Goal: Entertainment & Leisure: Consume media (video, audio)

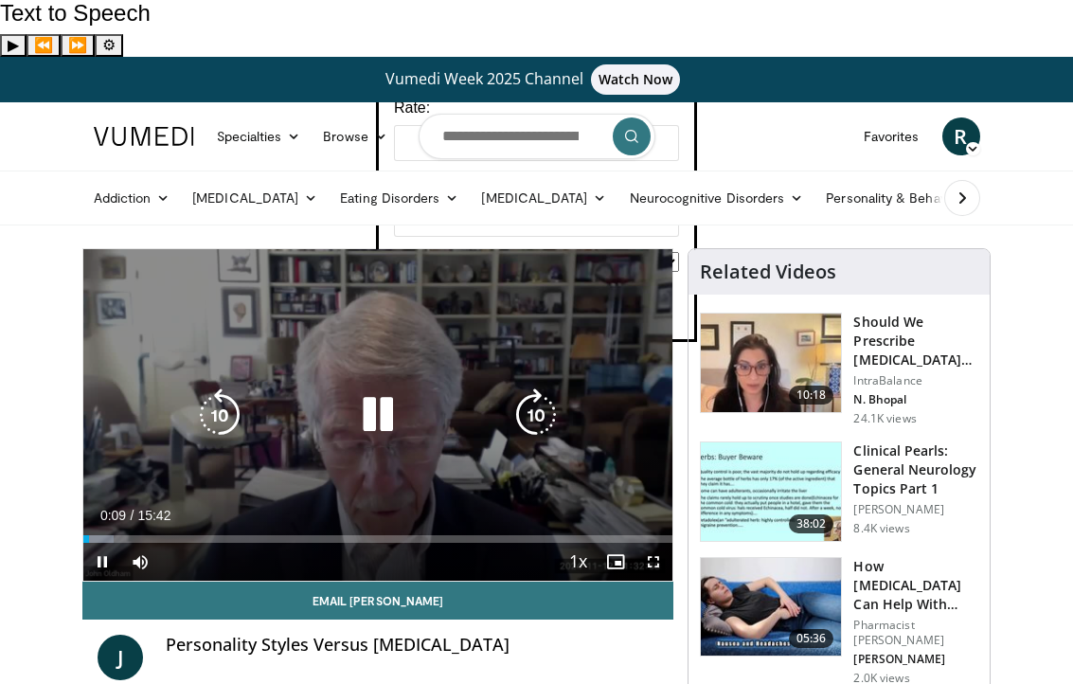
click at [174, 535] on div "Loaded : 5.25% 00:09 02:20" at bounding box center [378, 539] width 590 height 8
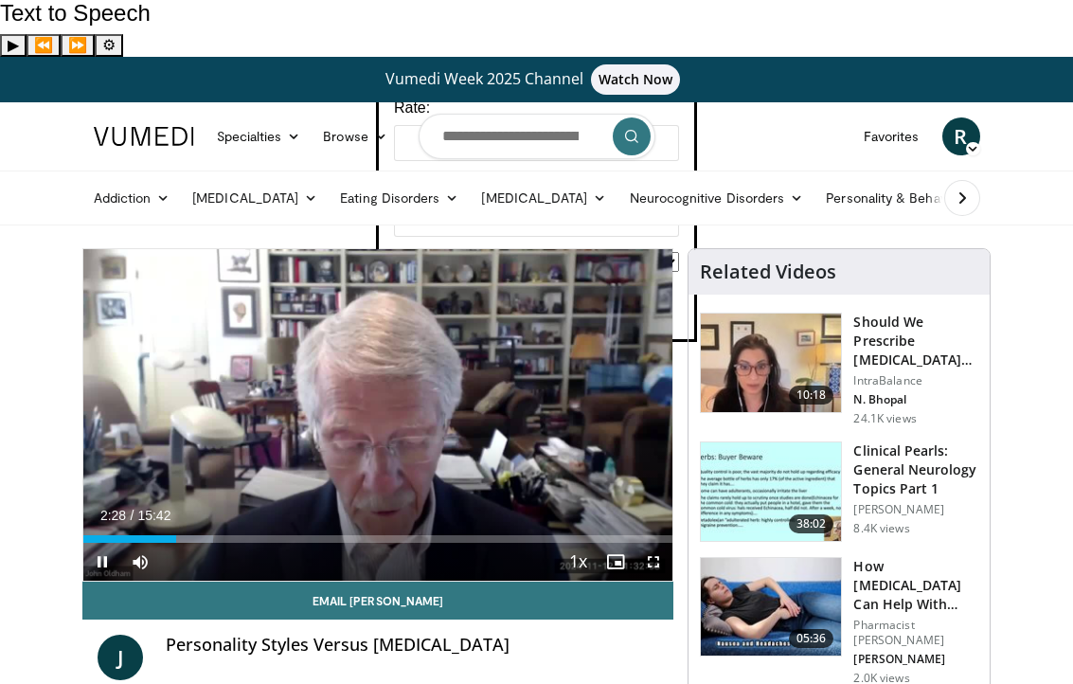
click at [201, 487] on video-js "**********" at bounding box center [378, 414] width 590 height 331
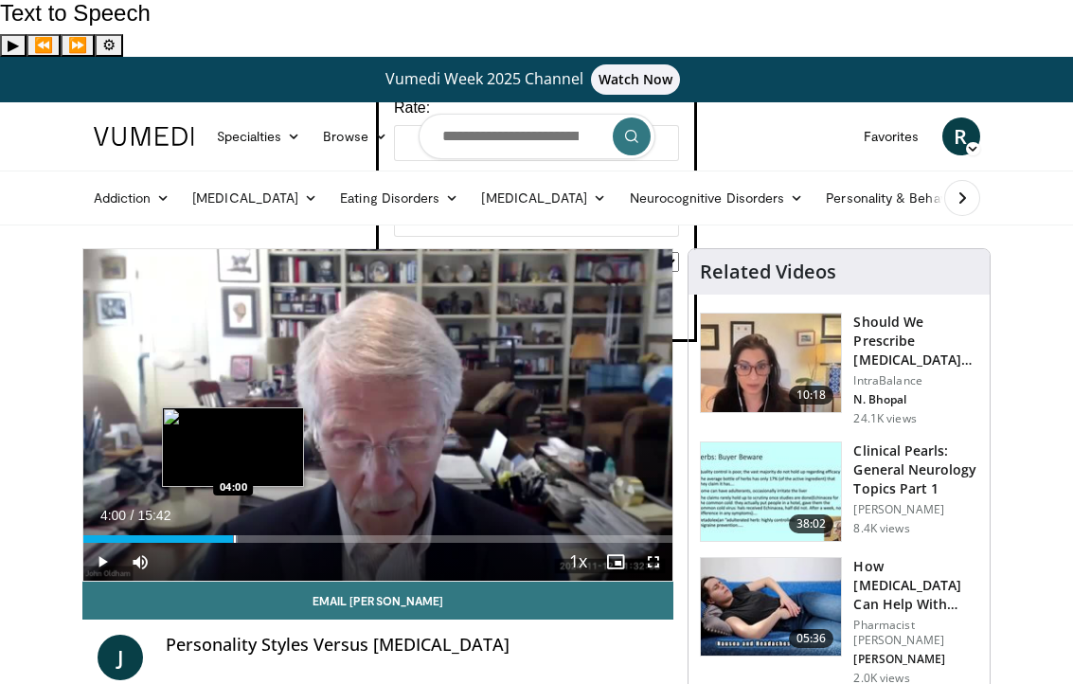
click at [234, 535] on div "Progress Bar" at bounding box center [235, 539] width 2 height 8
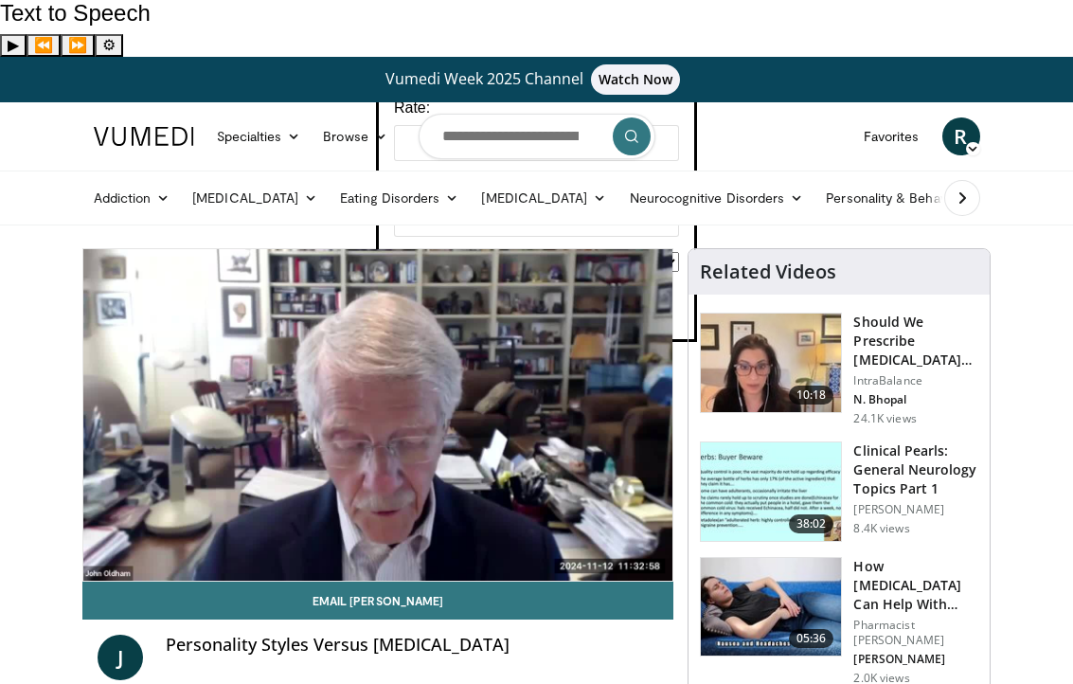
scroll to position [7, 0]
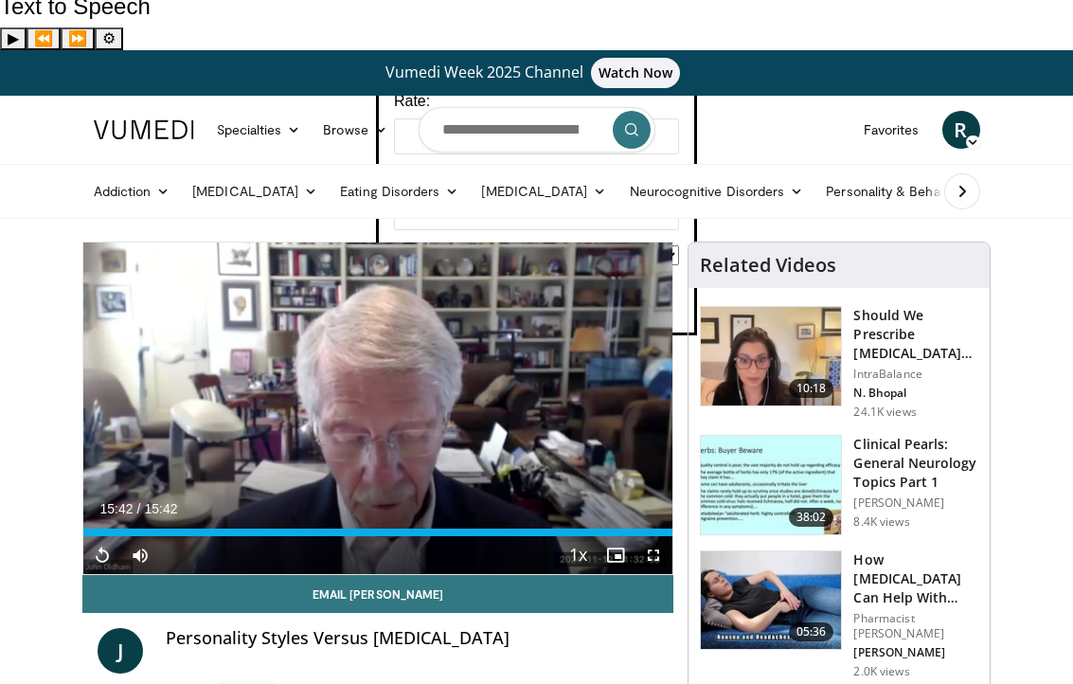
click at [92, 536] on span "Video Player" at bounding box center [102, 555] width 38 height 38
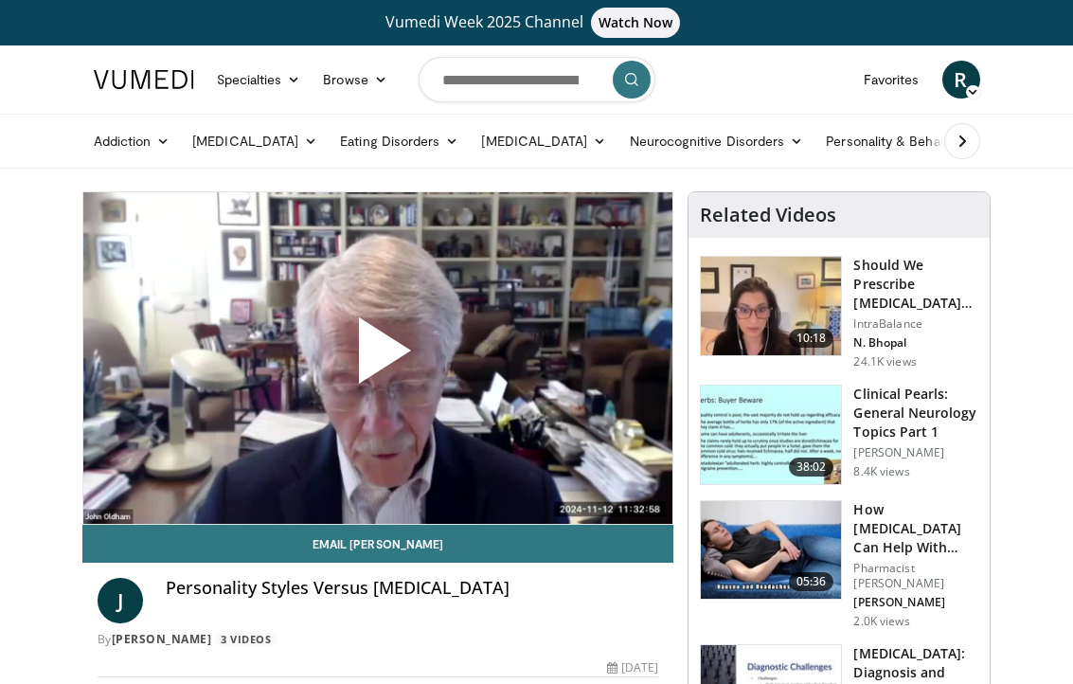
scroll to position [7, 0]
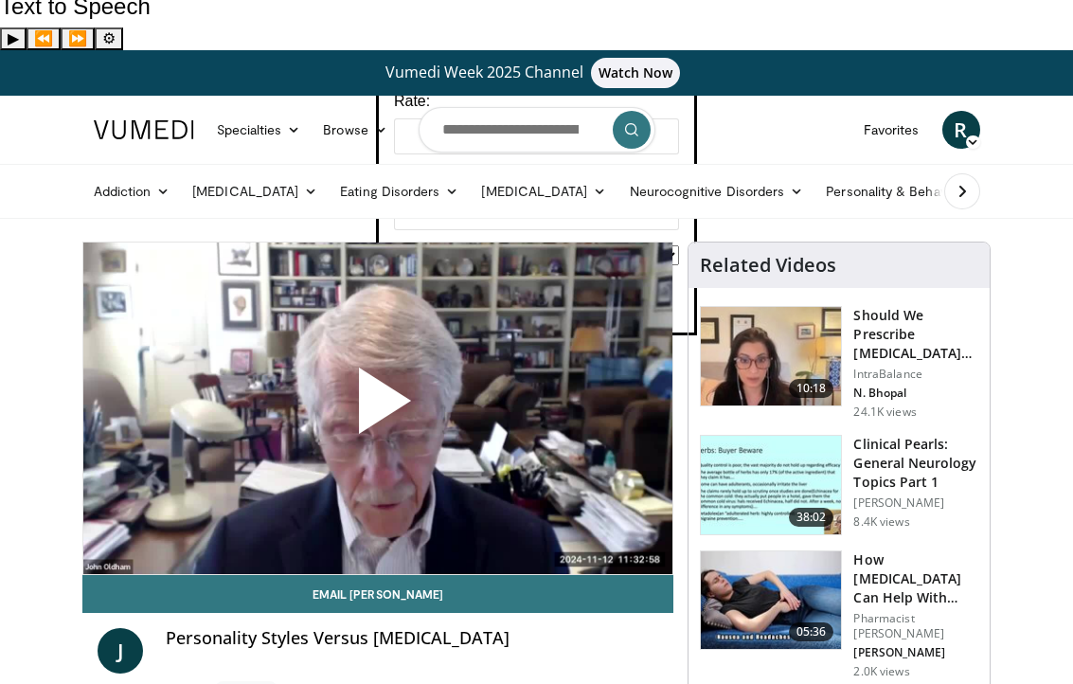
click at [378, 408] on span "Video Player" at bounding box center [378, 408] width 0 height 0
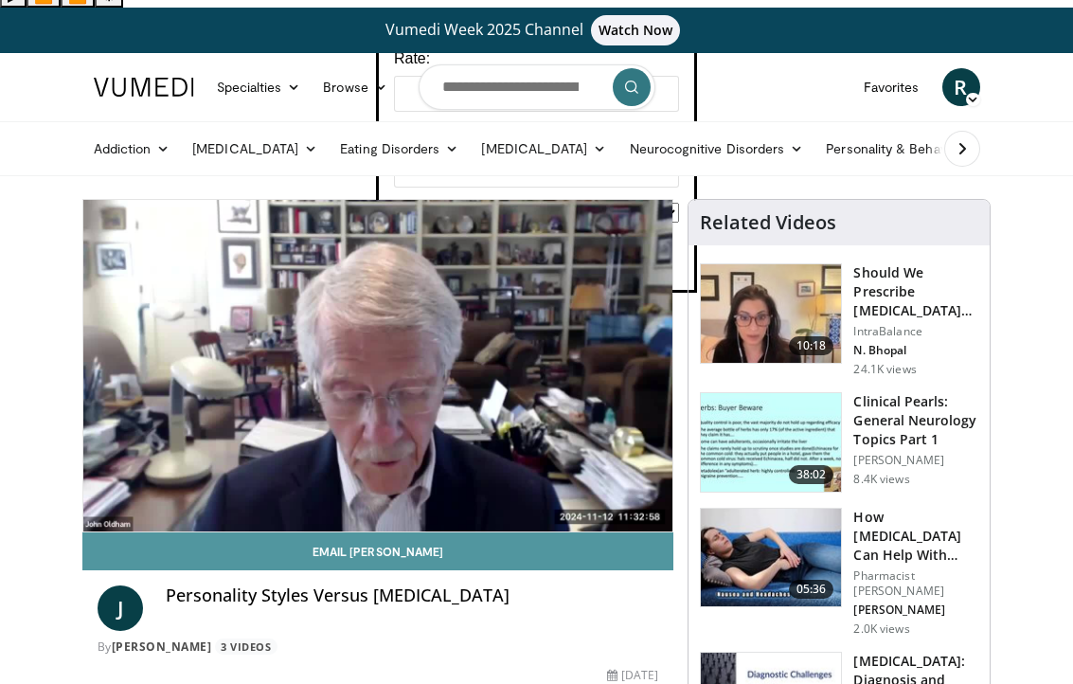
scroll to position [56, 0]
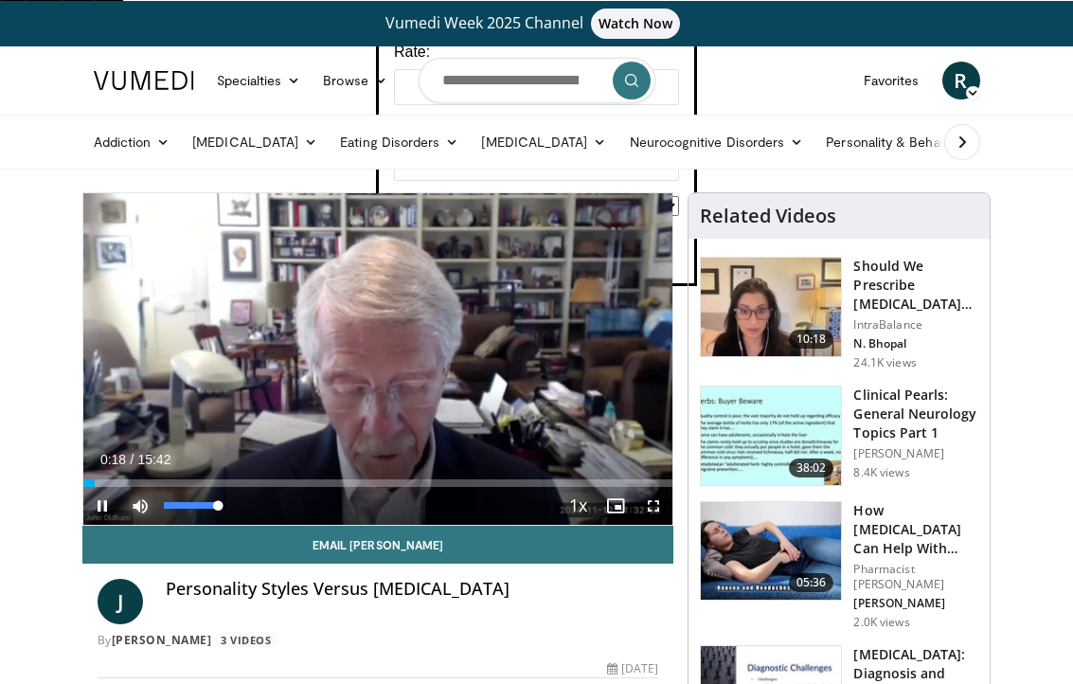
click at [123, 487] on span "Video Player" at bounding box center [140, 506] width 38 height 38
click at [135, 487] on span "Video Player" at bounding box center [140, 506] width 38 height 38
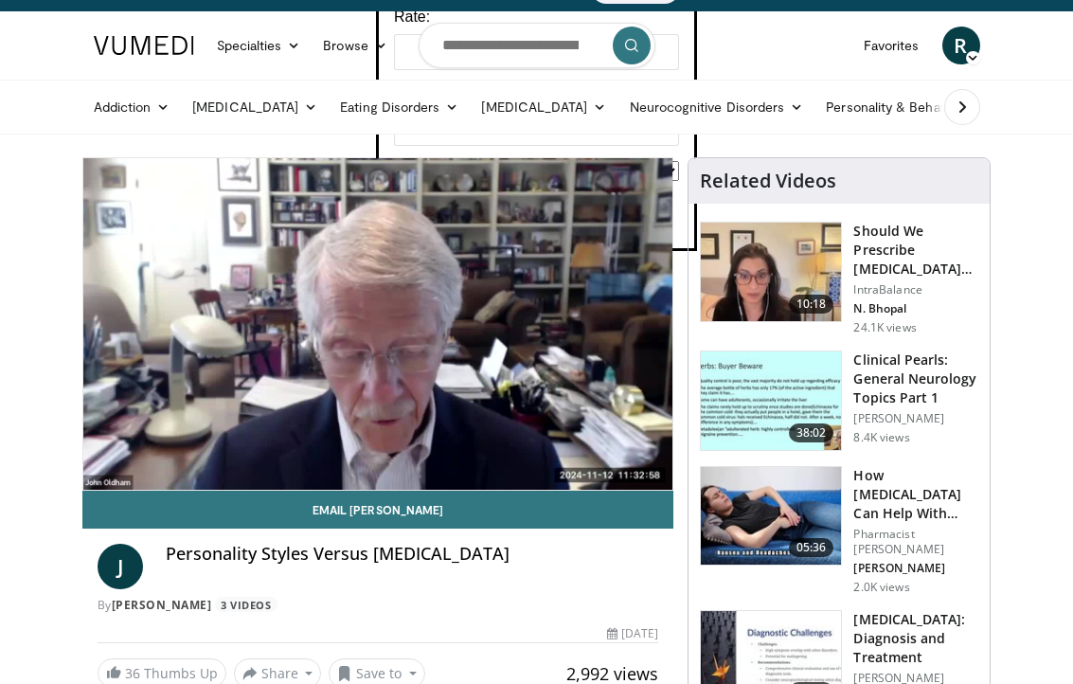
scroll to position [0, 0]
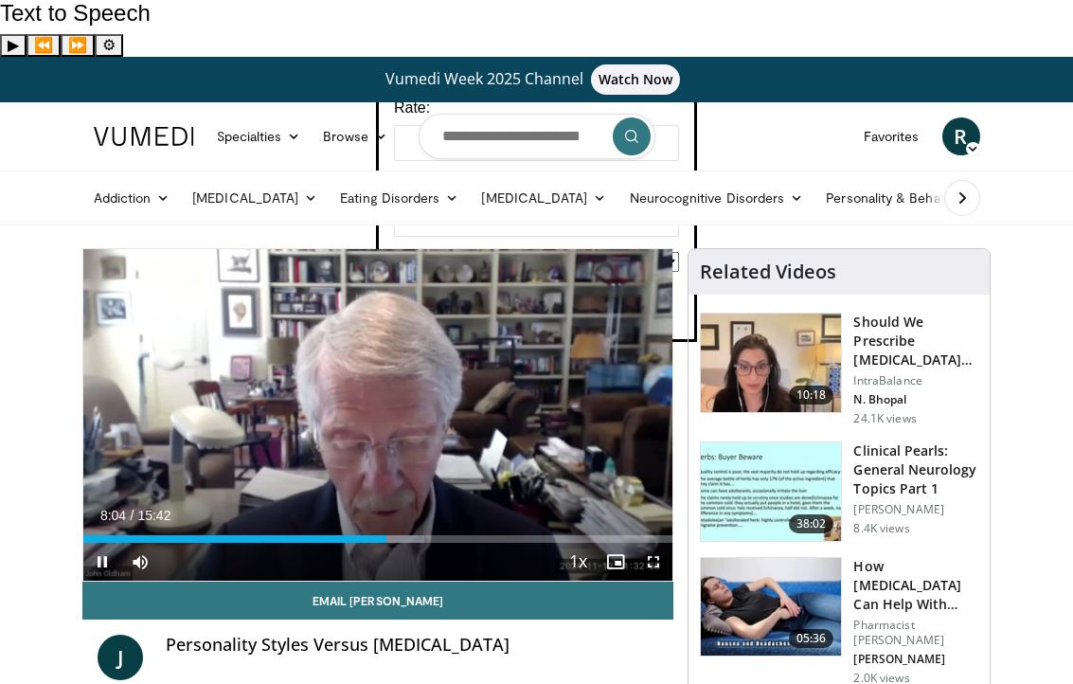
click at [389, 352] on div "10 seconds Tap to unmute" at bounding box center [378, 414] width 590 height 331
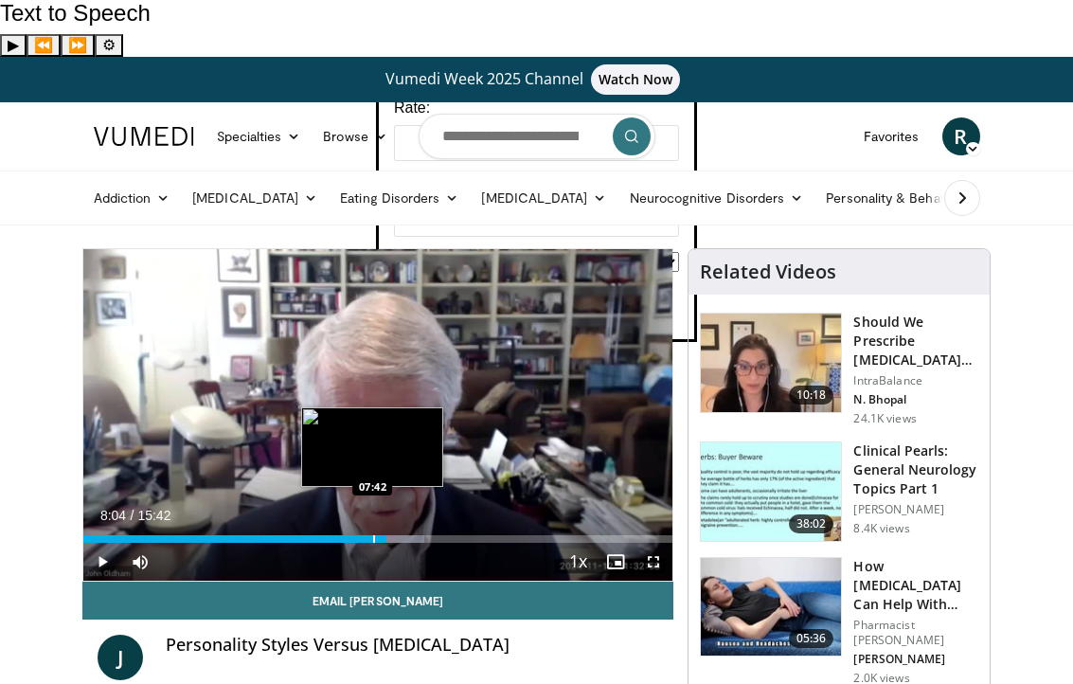
click at [373, 535] on div "Progress Bar" at bounding box center [374, 539] width 2 height 8
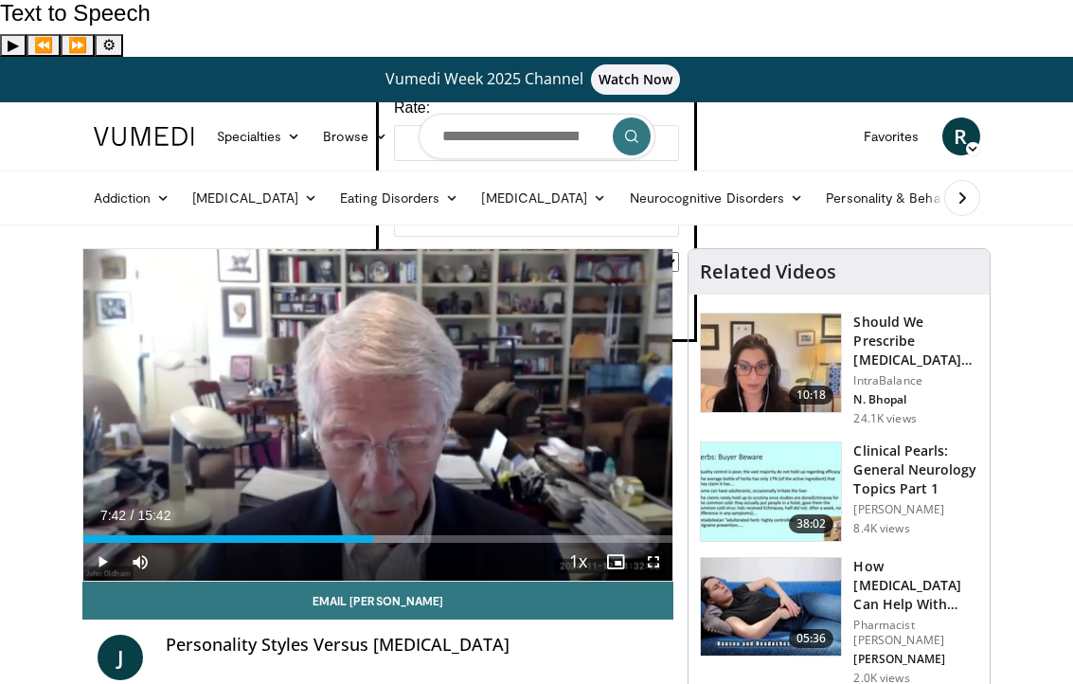
click at [100, 543] on span "Video Player" at bounding box center [102, 562] width 38 height 38
click at [98, 543] on span "Video Player" at bounding box center [102, 562] width 38 height 38
